Goal: Ask a question

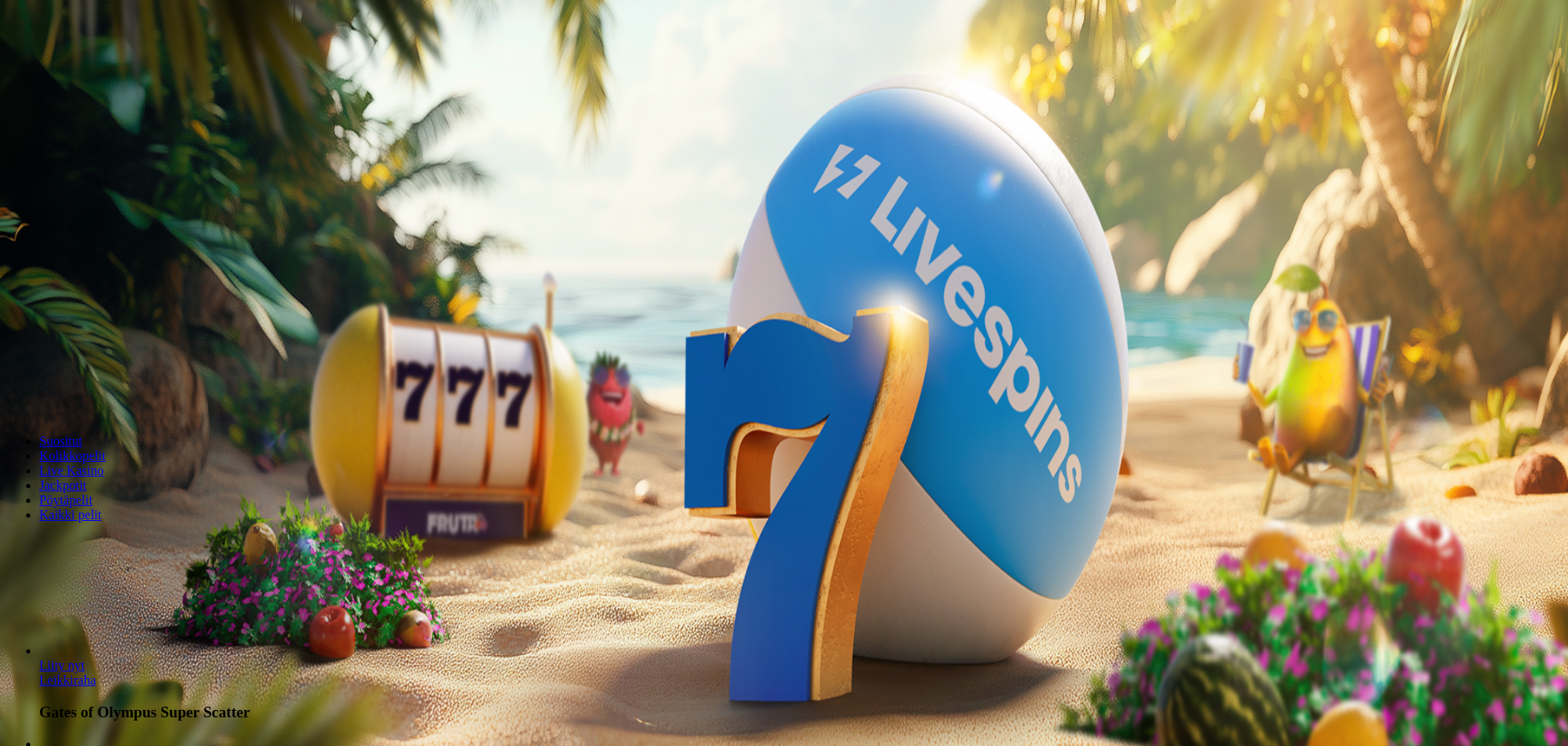
click at [96, 65] on span "Kirjaudu" at bounding box center [113, 60] width 40 height 13
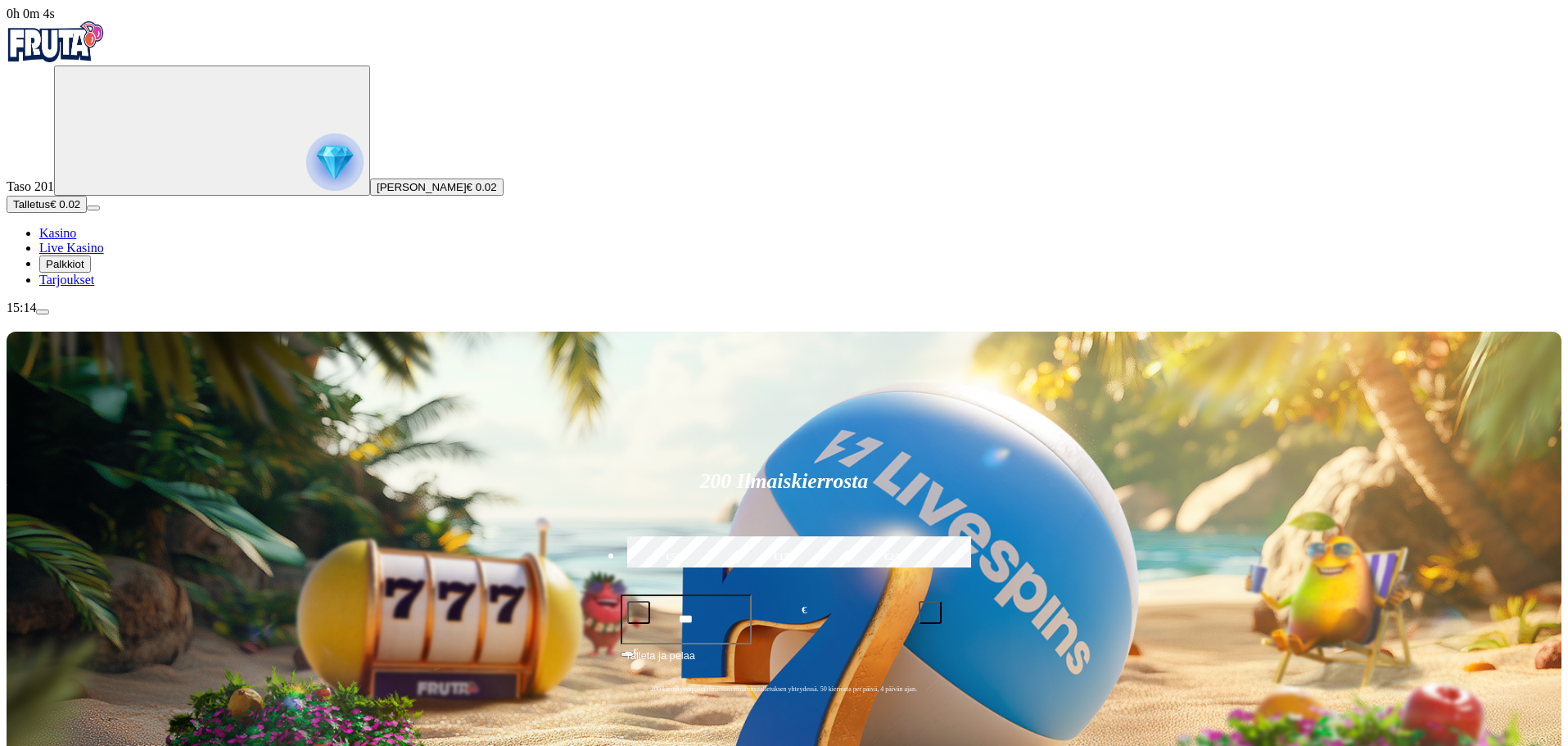
click at [43, 312] on span "menu icon" at bounding box center [43, 312] width 0 height 0
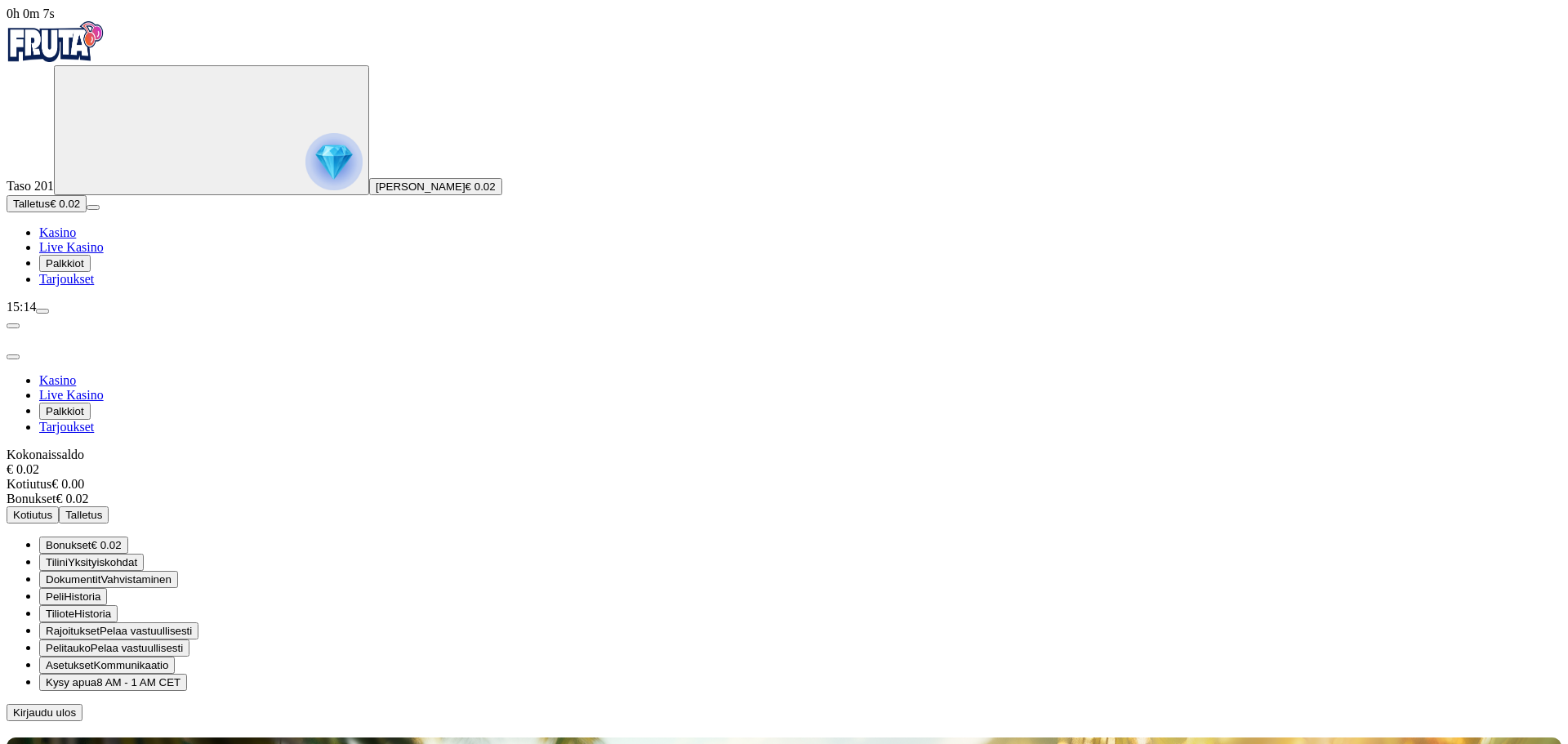
click at [96, 676] on span "Kysy apua" at bounding box center [72, 682] width 51 height 13
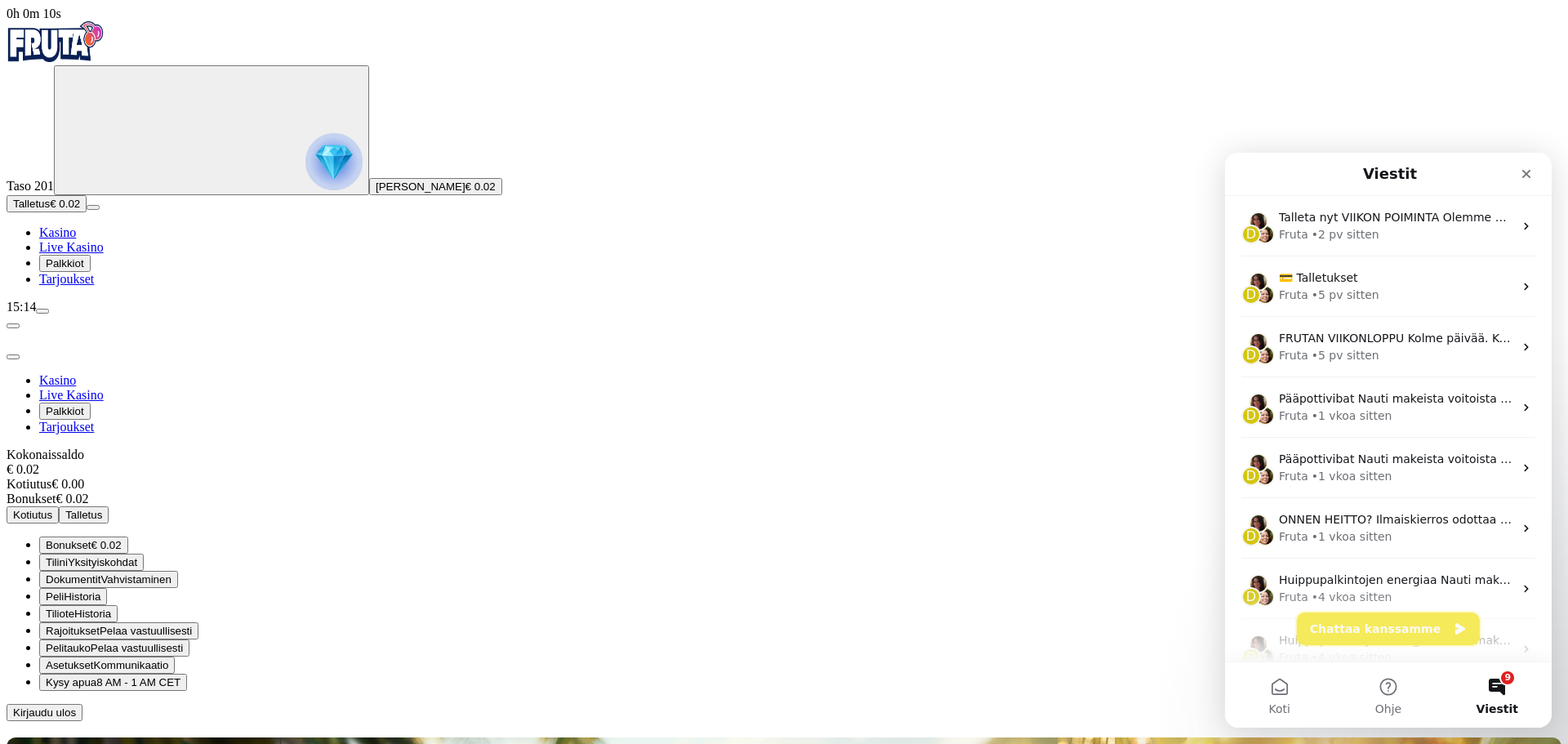
click at [1382, 625] on button "Chattaa kanssamme" at bounding box center [1389, 629] width 183 height 33
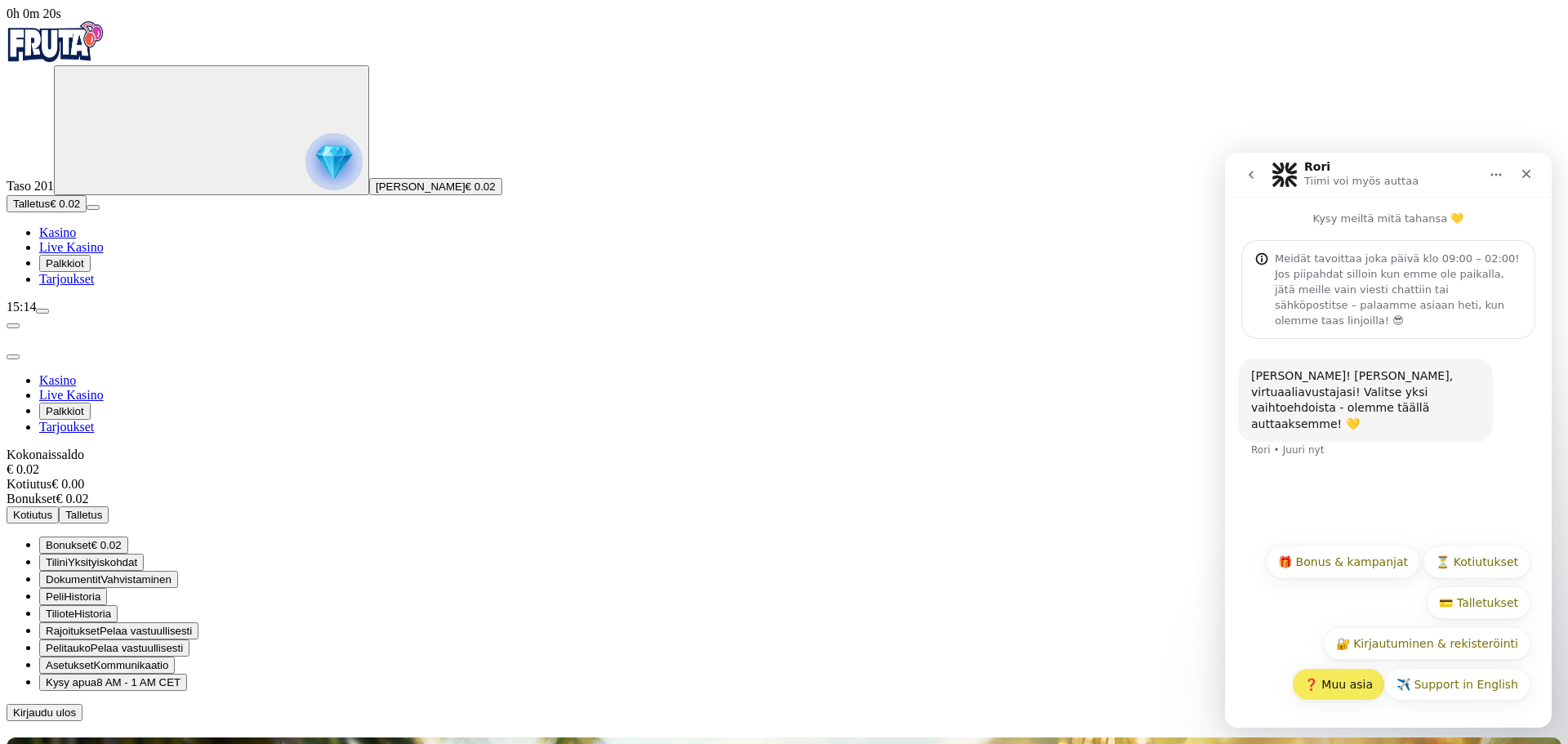
click at [1331, 693] on button "❓ Muu asia" at bounding box center [1338, 684] width 93 height 33
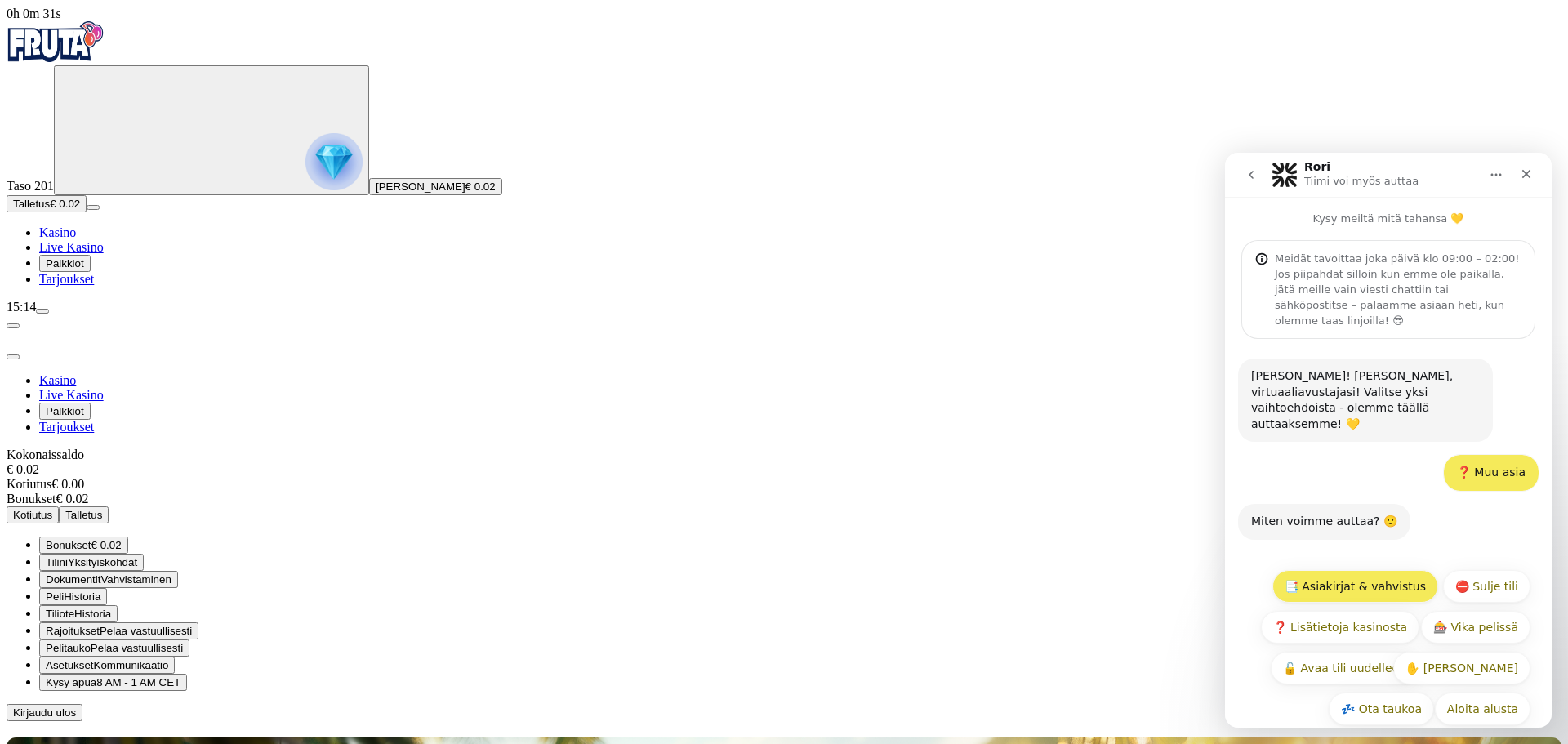
click at [1401, 570] on button "📑 Asiakirjat & vahvistus" at bounding box center [1355, 587] width 166 height 33
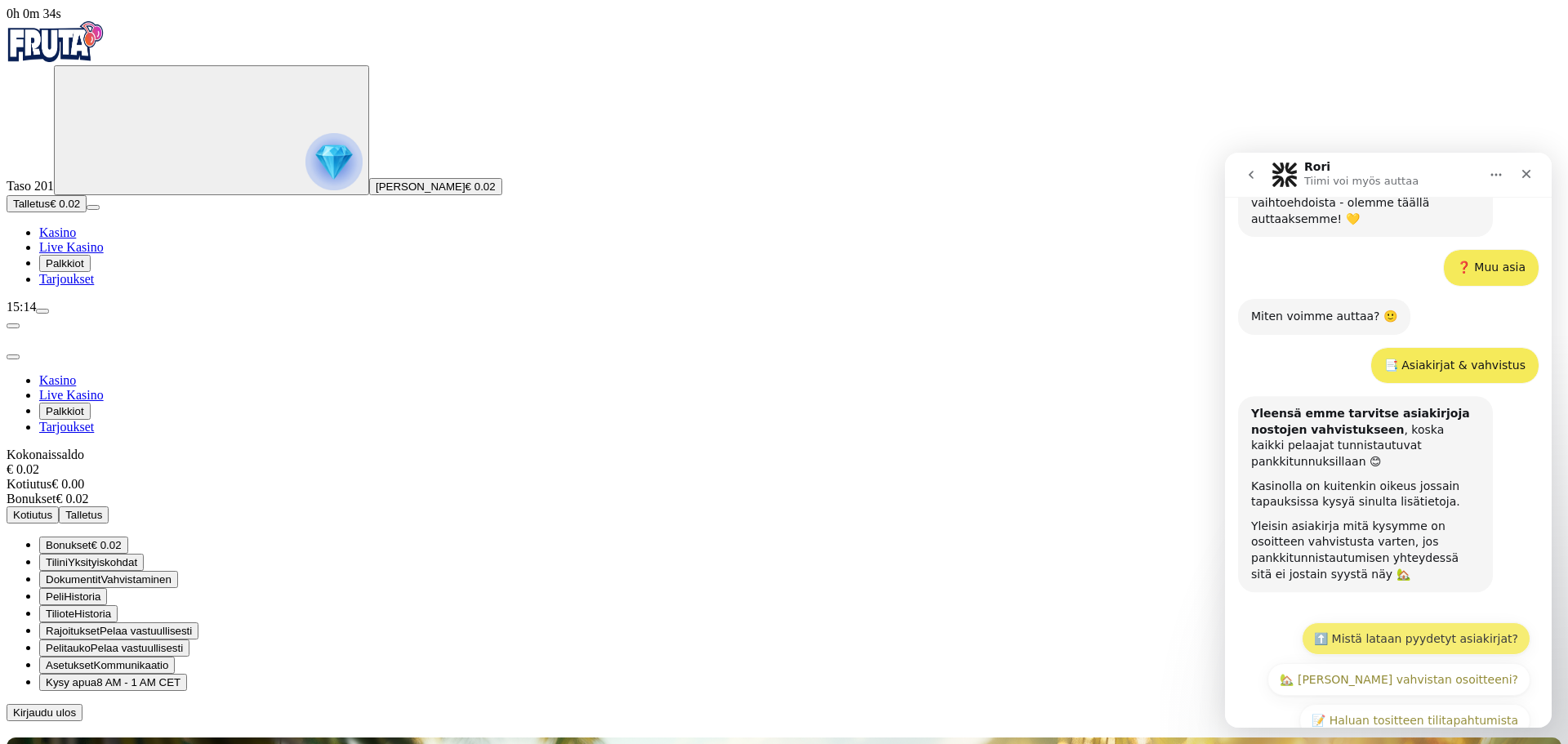
scroll to position [234, 0]
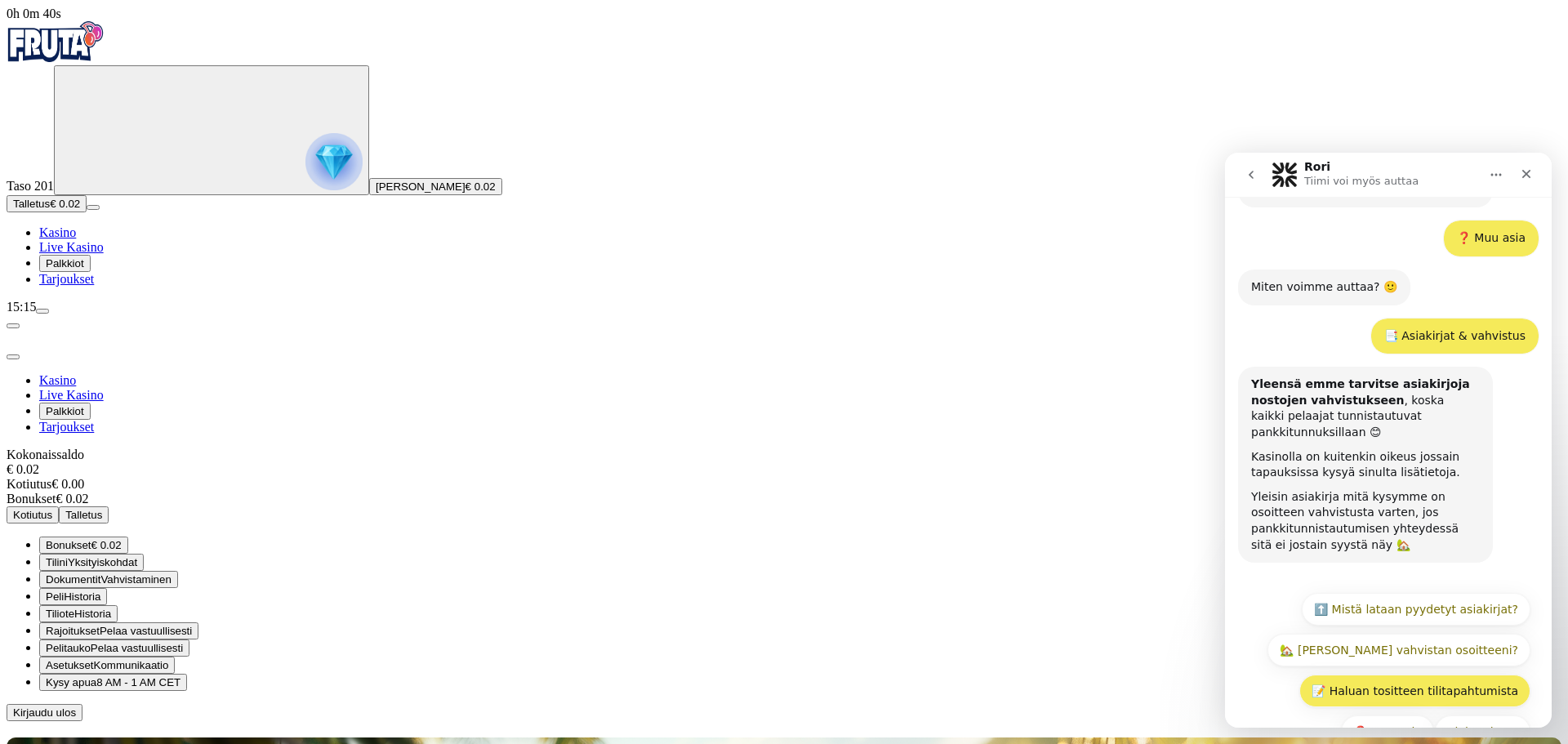
click at [1444, 674] on button "📝 Haluan tositteen tilitapahtumista" at bounding box center [1415, 691] width 231 height 33
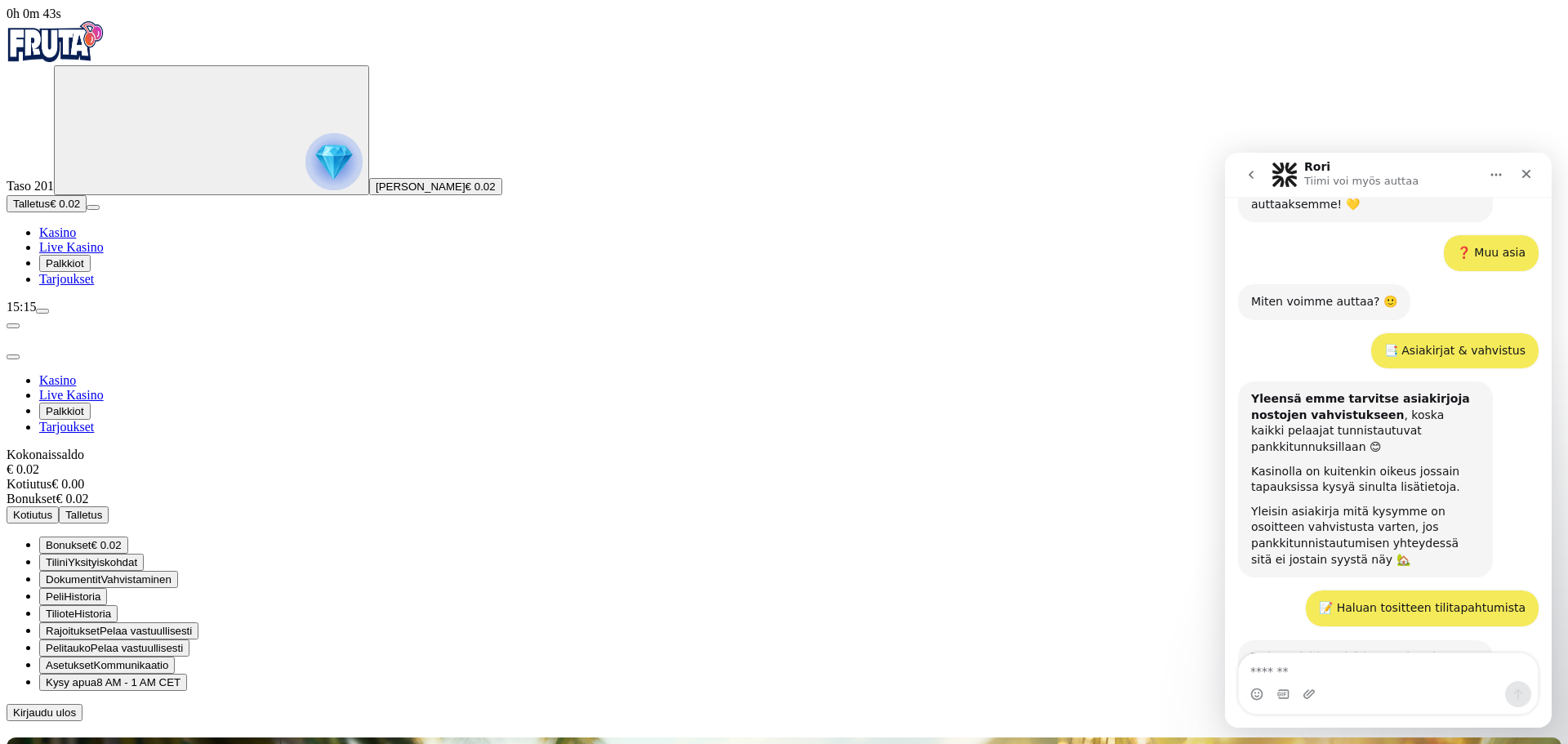
scroll to position [228, 0]
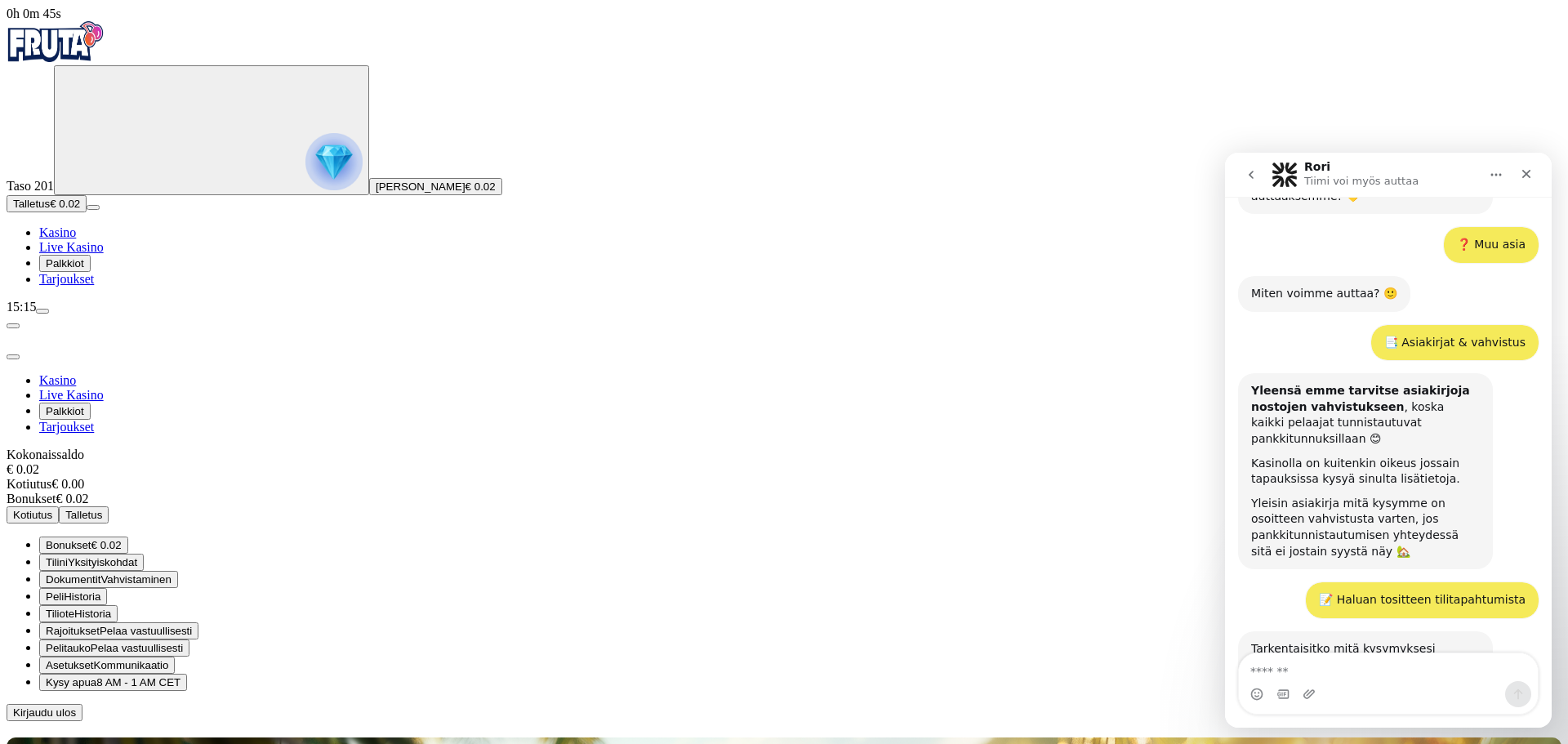
click at [1410, 678] on textarea "Viesti…" at bounding box center [1389, 667] width 299 height 28
type textarea "**********"
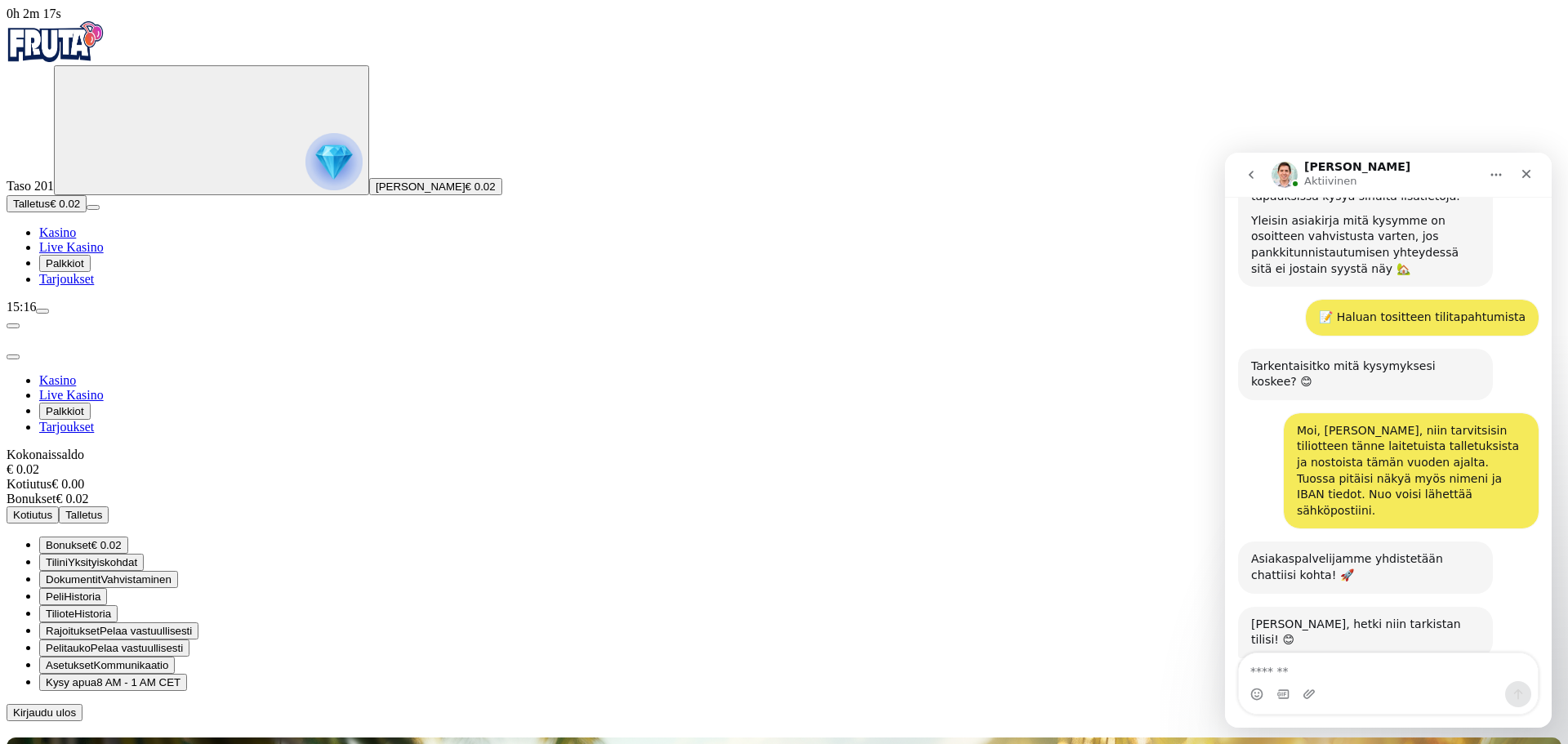
scroll to position [507, 0]
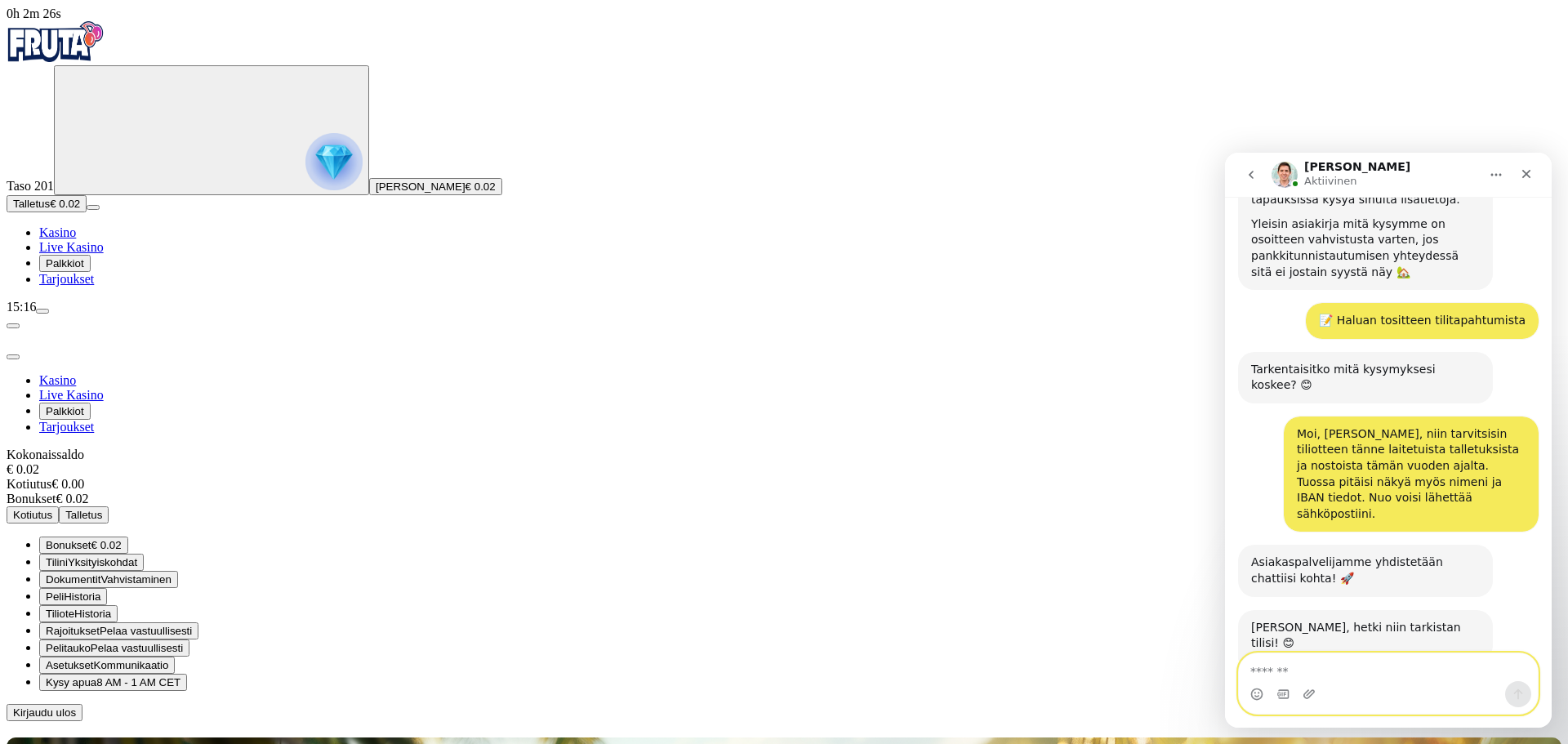
click at [1392, 672] on textarea "Viesti…" at bounding box center [1389, 667] width 299 height 28
type textarea "**********"
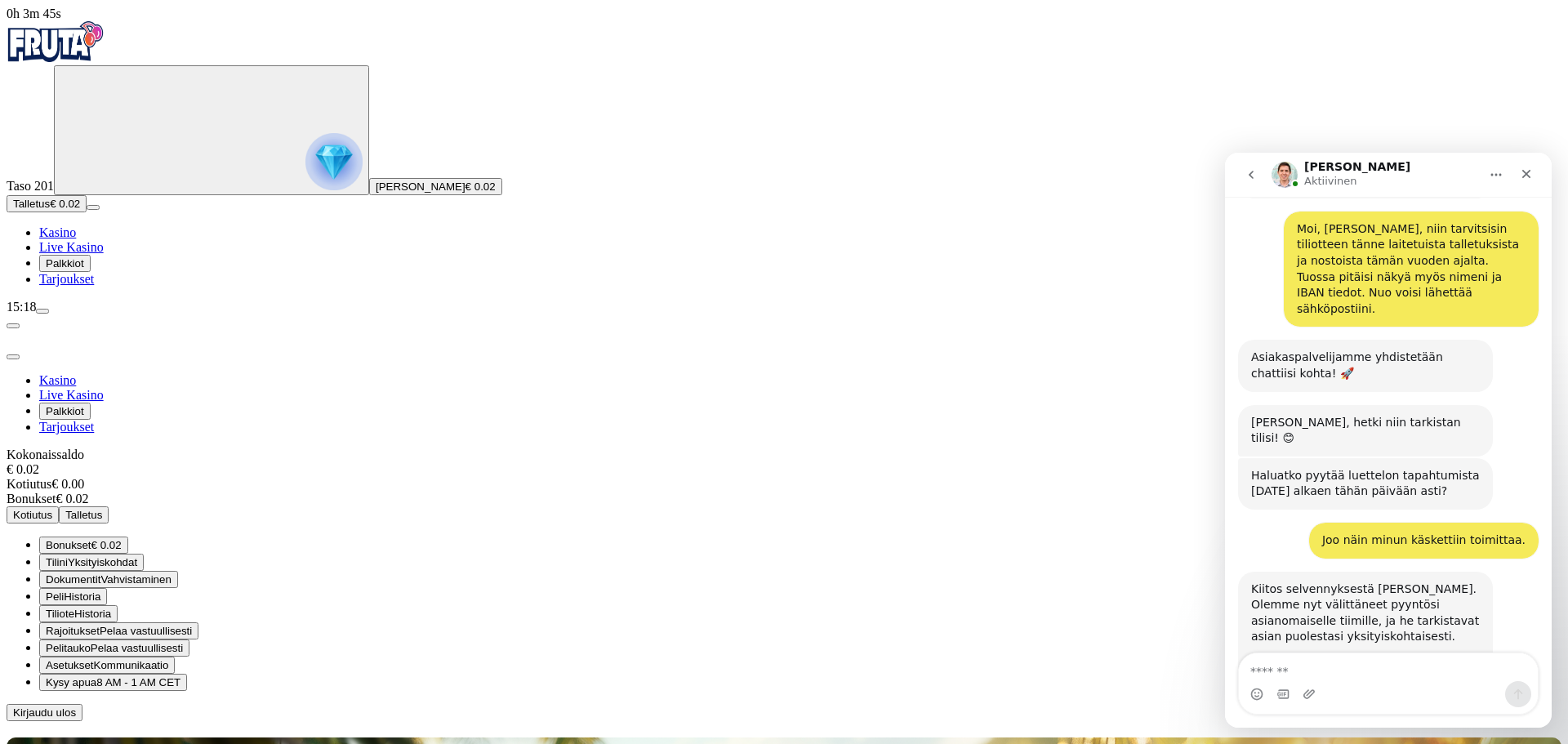
scroll to position [724, 0]
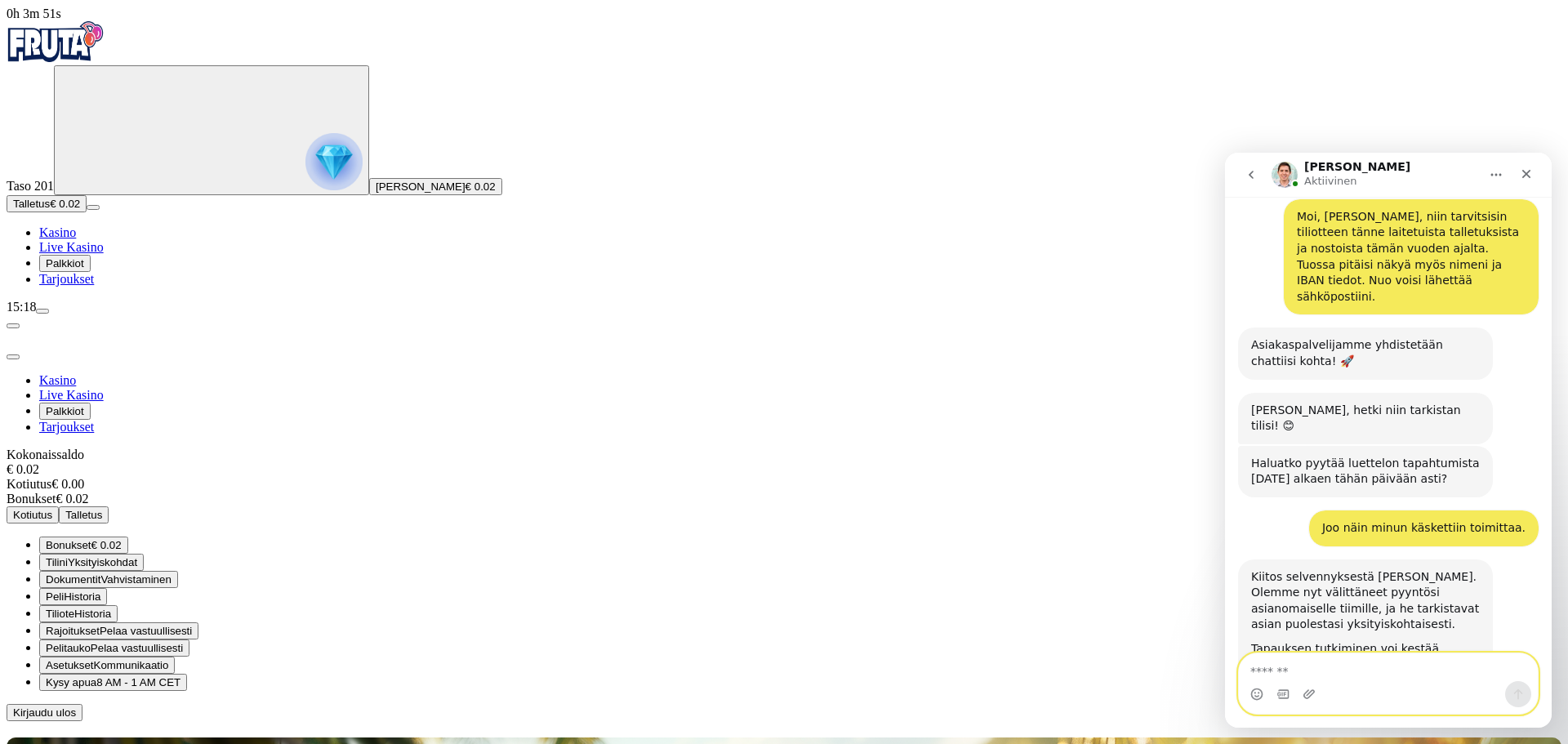
click at [1297, 661] on textarea "Viesti…" at bounding box center [1389, 667] width 299 height 28
type textarea "**********"
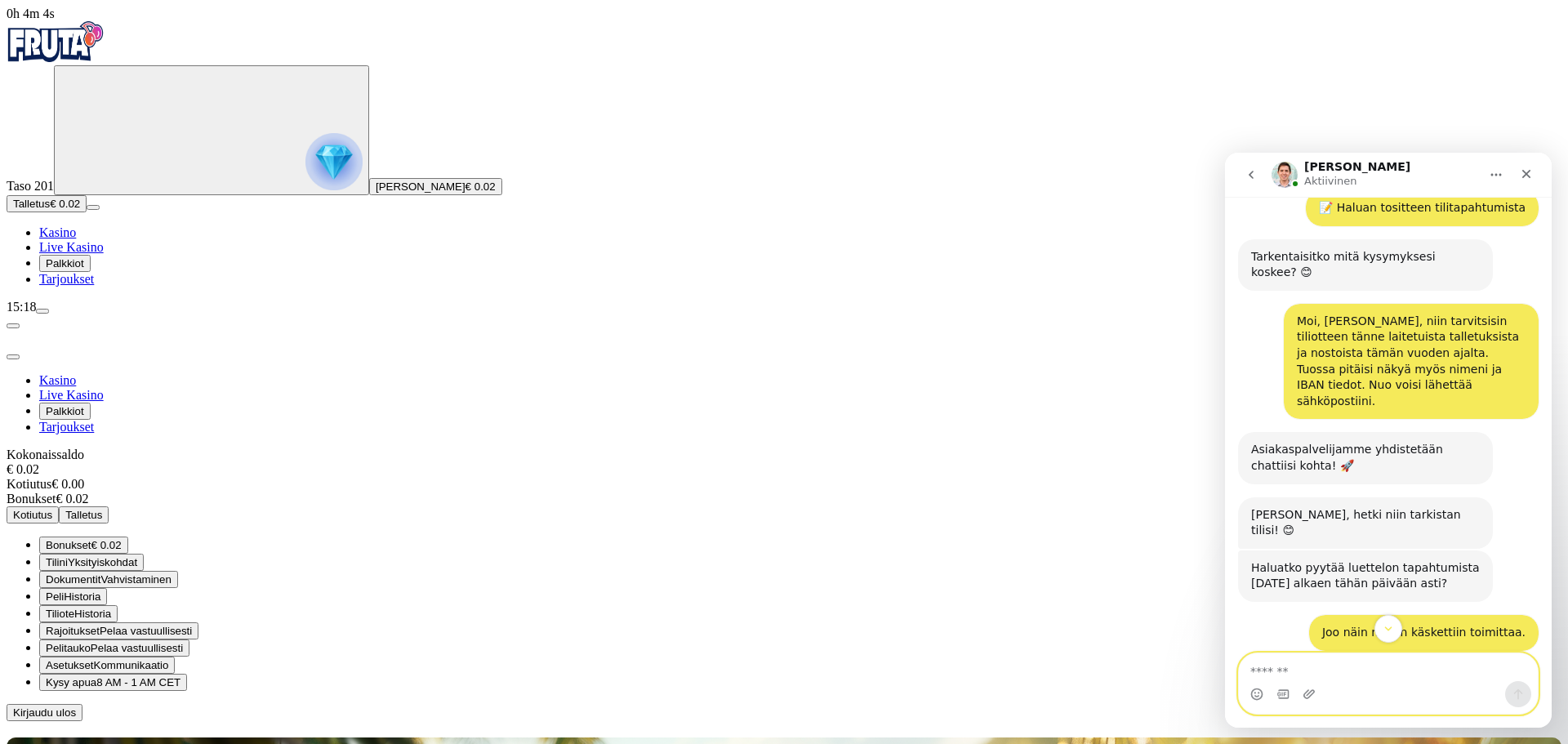
scroll to position [610, 0]
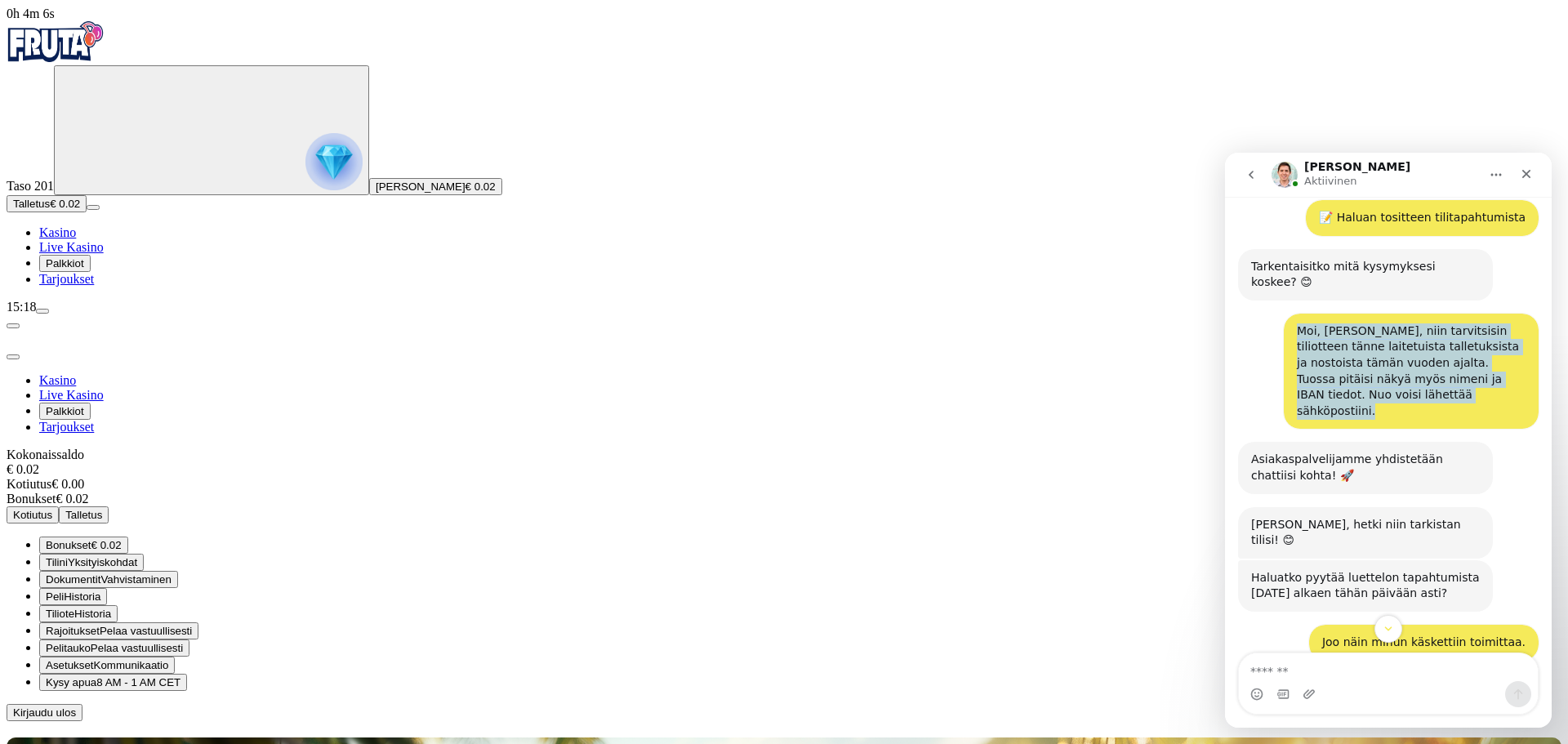
drag, startPoint x: 1398, startPoint y: 335, endPoint x: 1284, endPoint y: 280, distance: 126.6
click at [1284, 313] on div "Moi, [PERSON_NAME], niin tarvitsisin tiliotteen tänne laitetuista talletuksista…" at bounding box center [1411, 371] width 255 height 116
copy div "Moi, [PERSON_NAME], niin tarvitsisin tiliotteen tänne laitetuista talletuksista…"
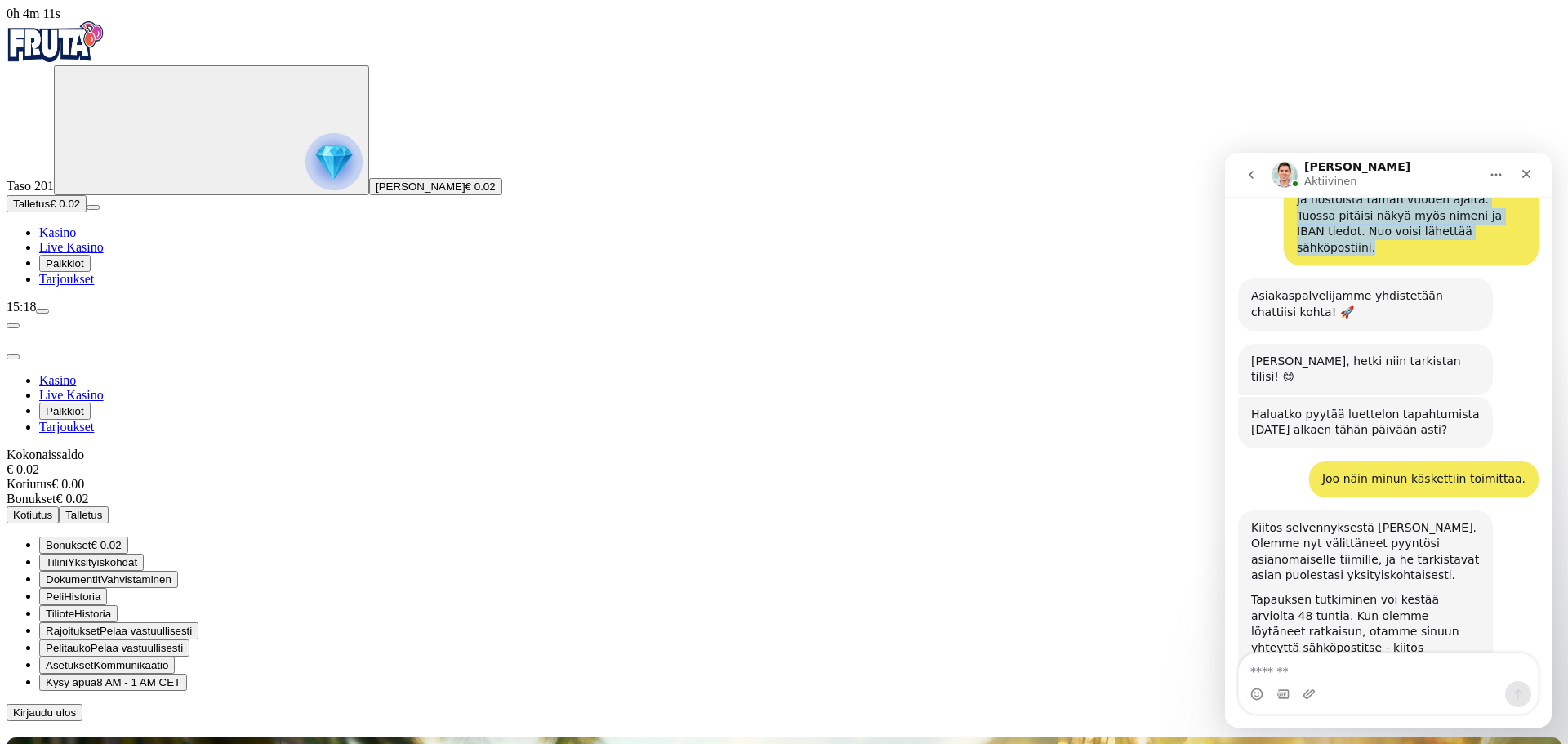
scroll to position [823, 0]
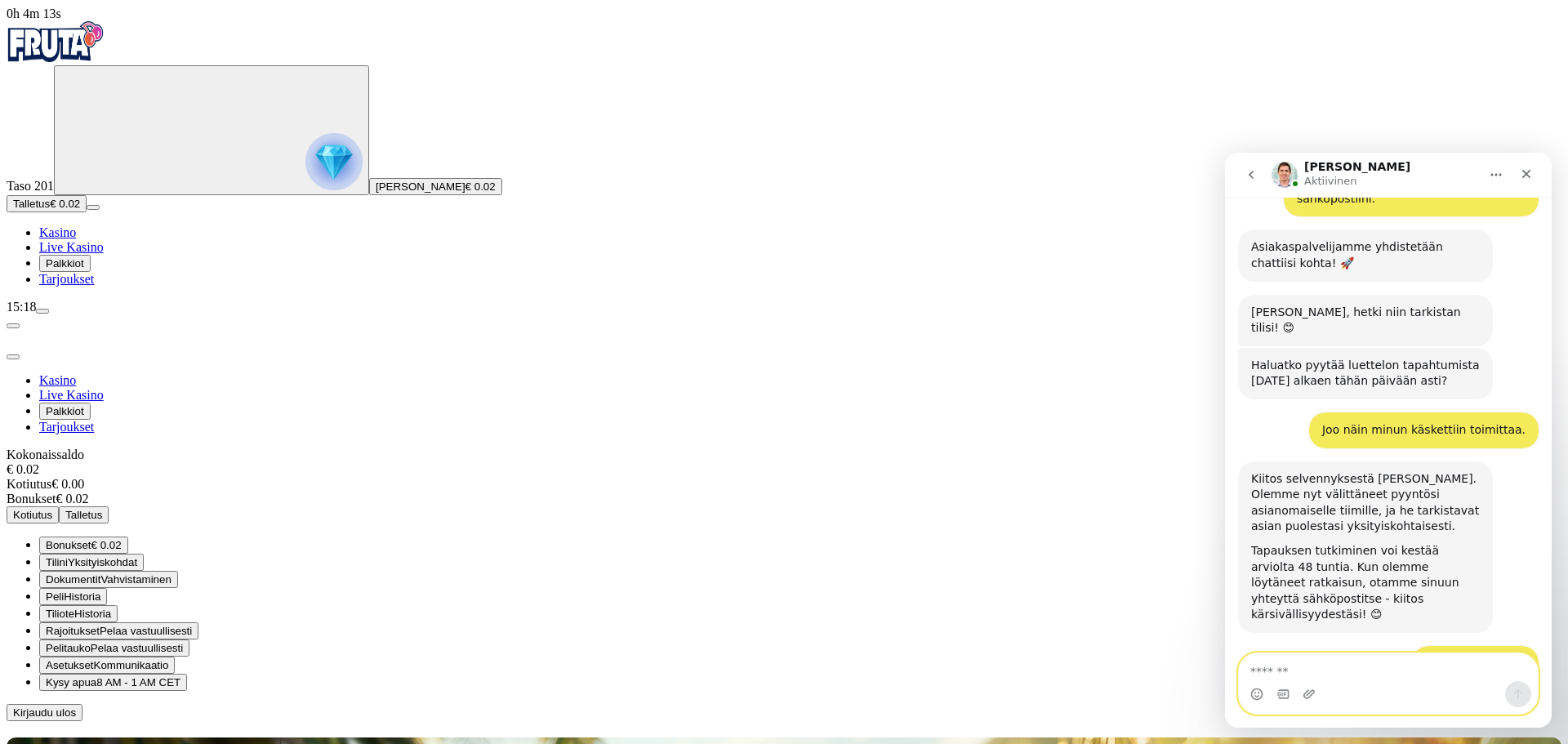
click at [1324, 672] on textarea "Viesti…" at bounding box center [1389, 667] width 299 height 28
type textarea "**********"
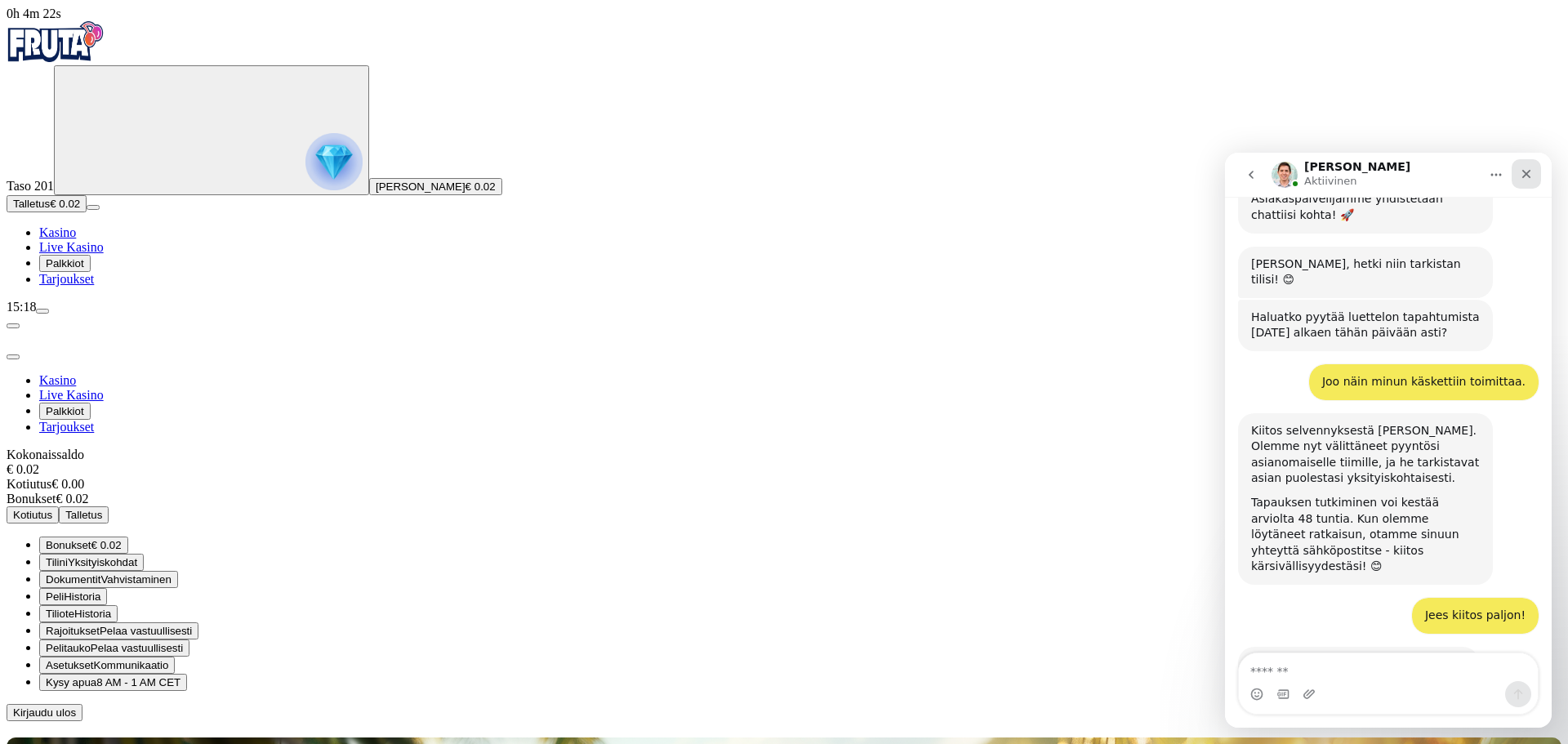
click at [1527, 171] on icon "Sulje" at bounding box center [1526, 174] width 13 height 13
